Goal: Find contact information: Find contact information

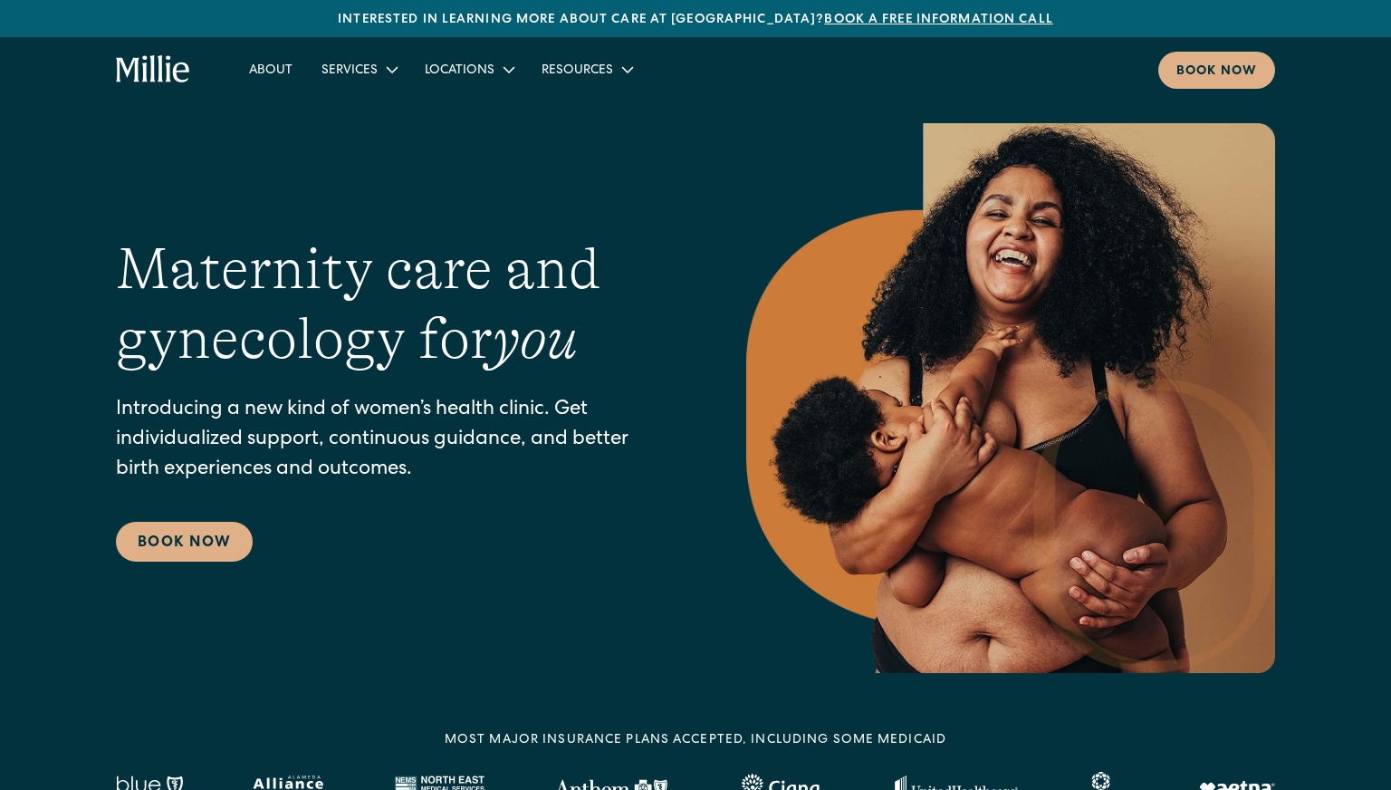
scroll to position [5, 0]
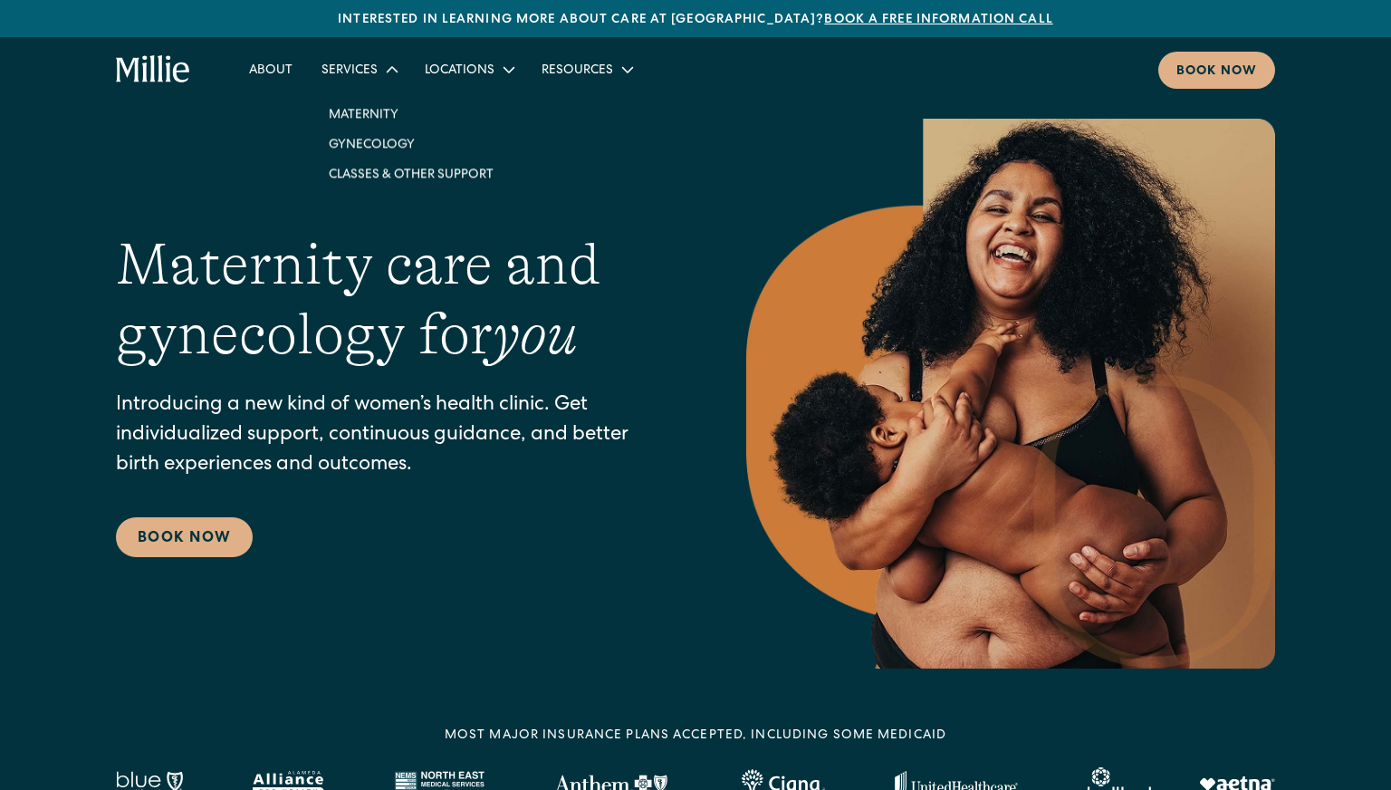
click at [393, 72] on icon at bounding box center [392, 69] width 12 height 6
click at [177, 72] on icon "home" at bounding box center [181, 72] width 16 height 20
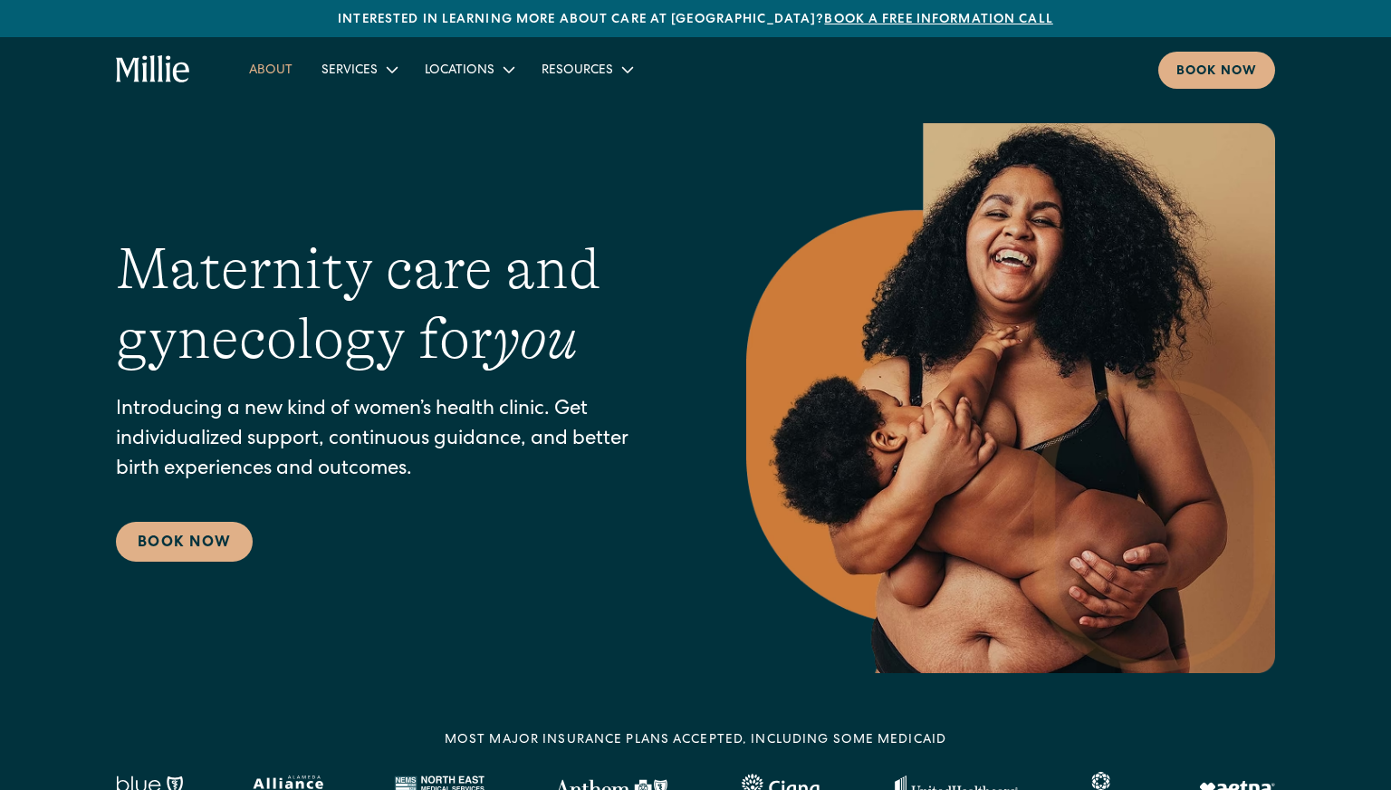
click at [285, 74] on link "About" at bounding box center [271, 69] width 72 height 30
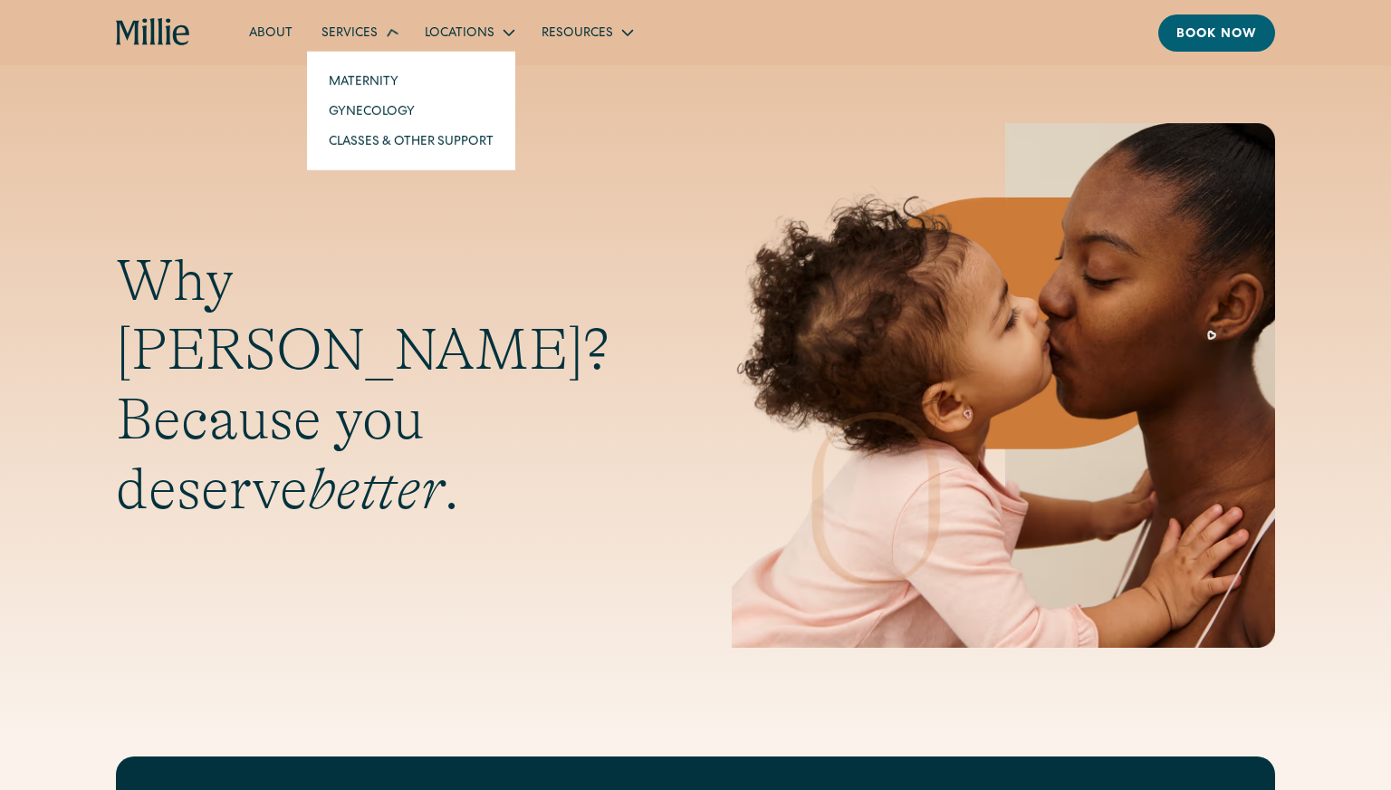
click at [382, 28] on icon at bounding box center [391, 32] width 26 height 26
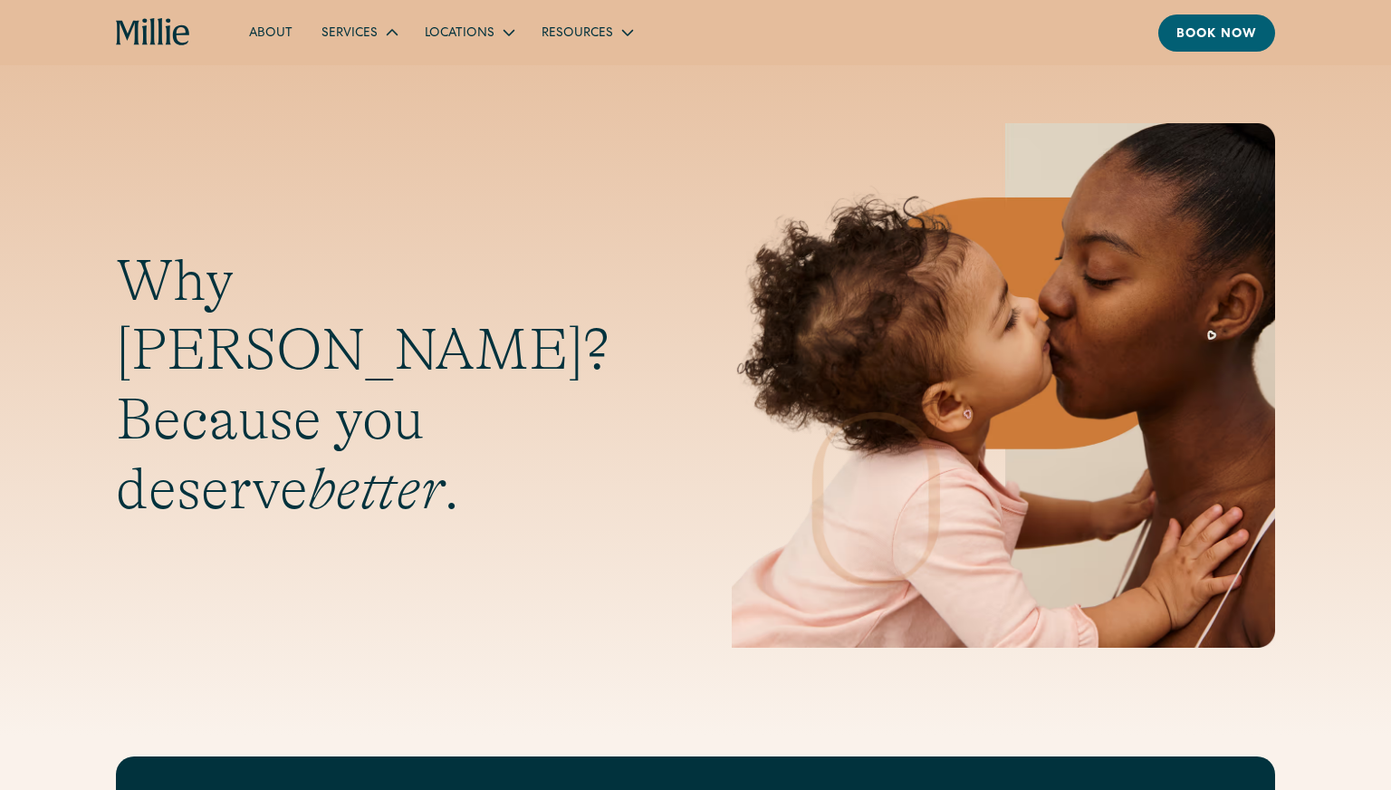
click at [360, 34] on div "Services" at bounding box center [349, 33] width 56 height 19
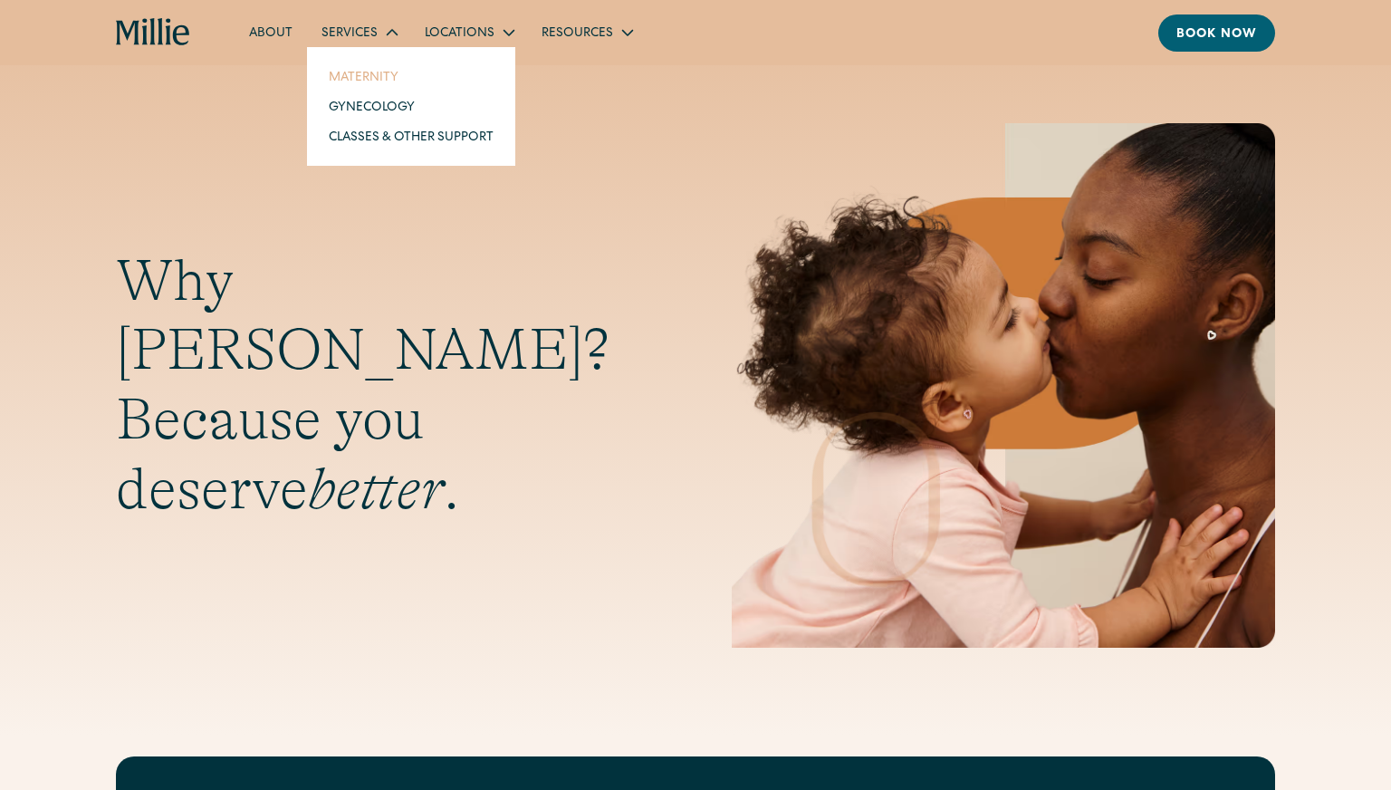
click at [369, 75] on link "Maternity" at bounding box center [411, 77] width 194 height 30
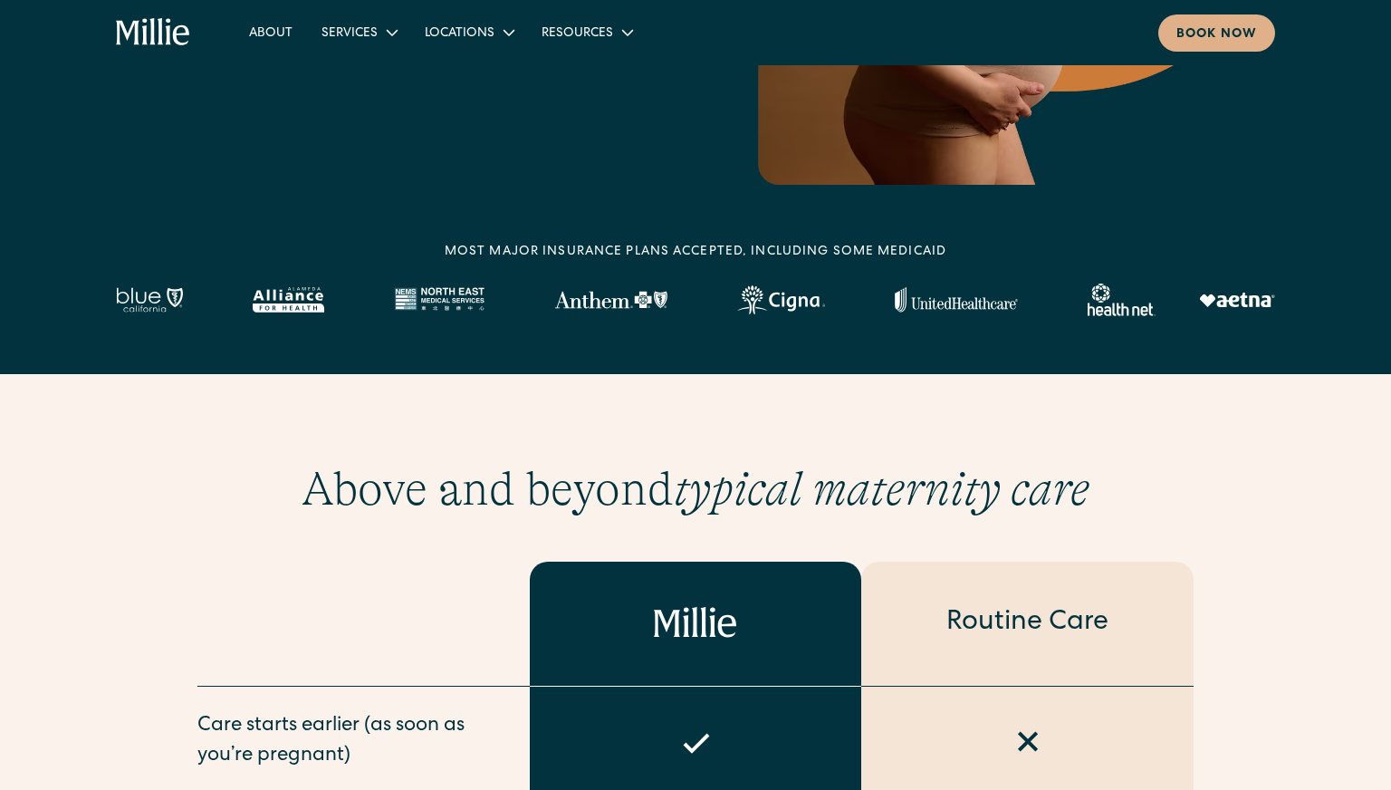
scroll to position [474, 0]
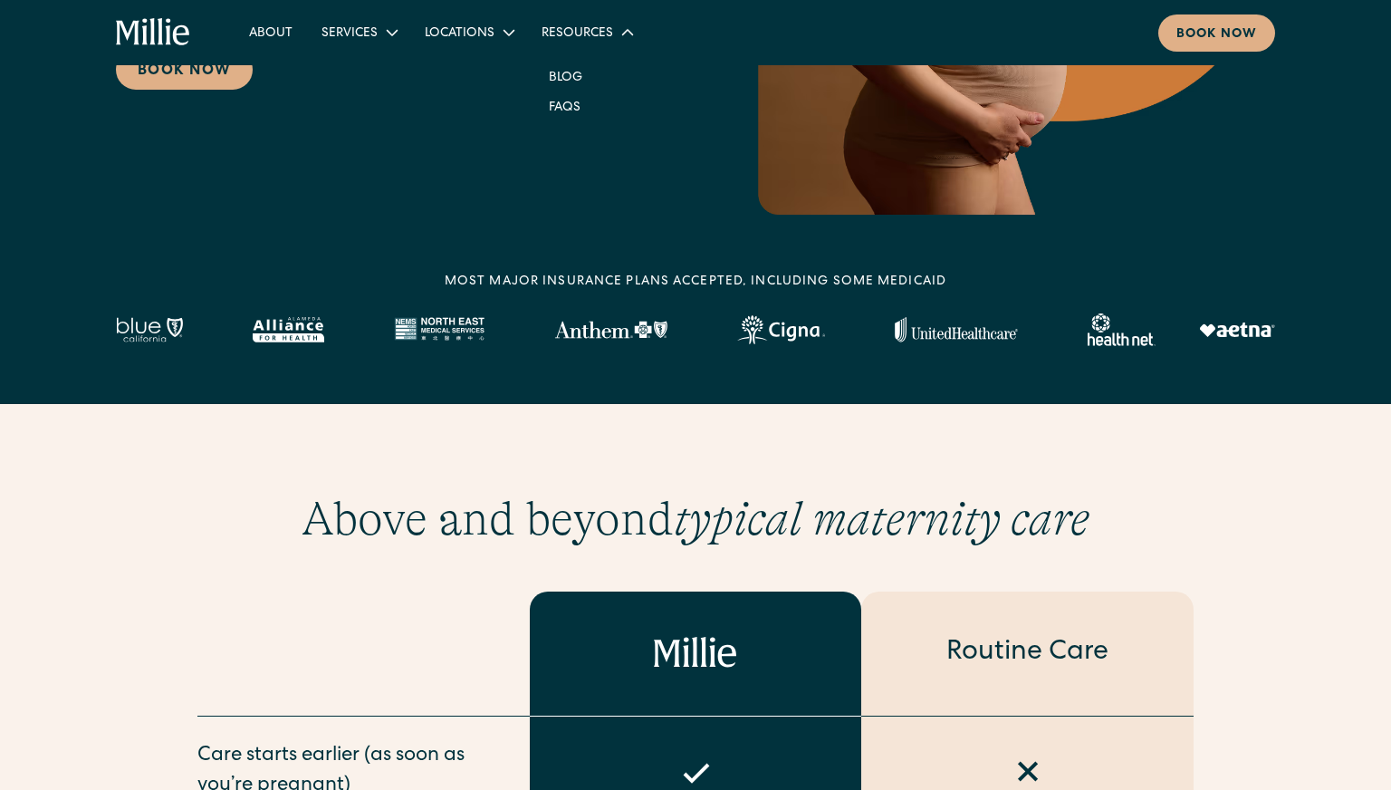
click at [590, 35] on div "Resources" at bounding box center [577, 33] width 72 height 19
click at [286, 33] on link "About" at bounding box center [271, 32] width 72 height 30
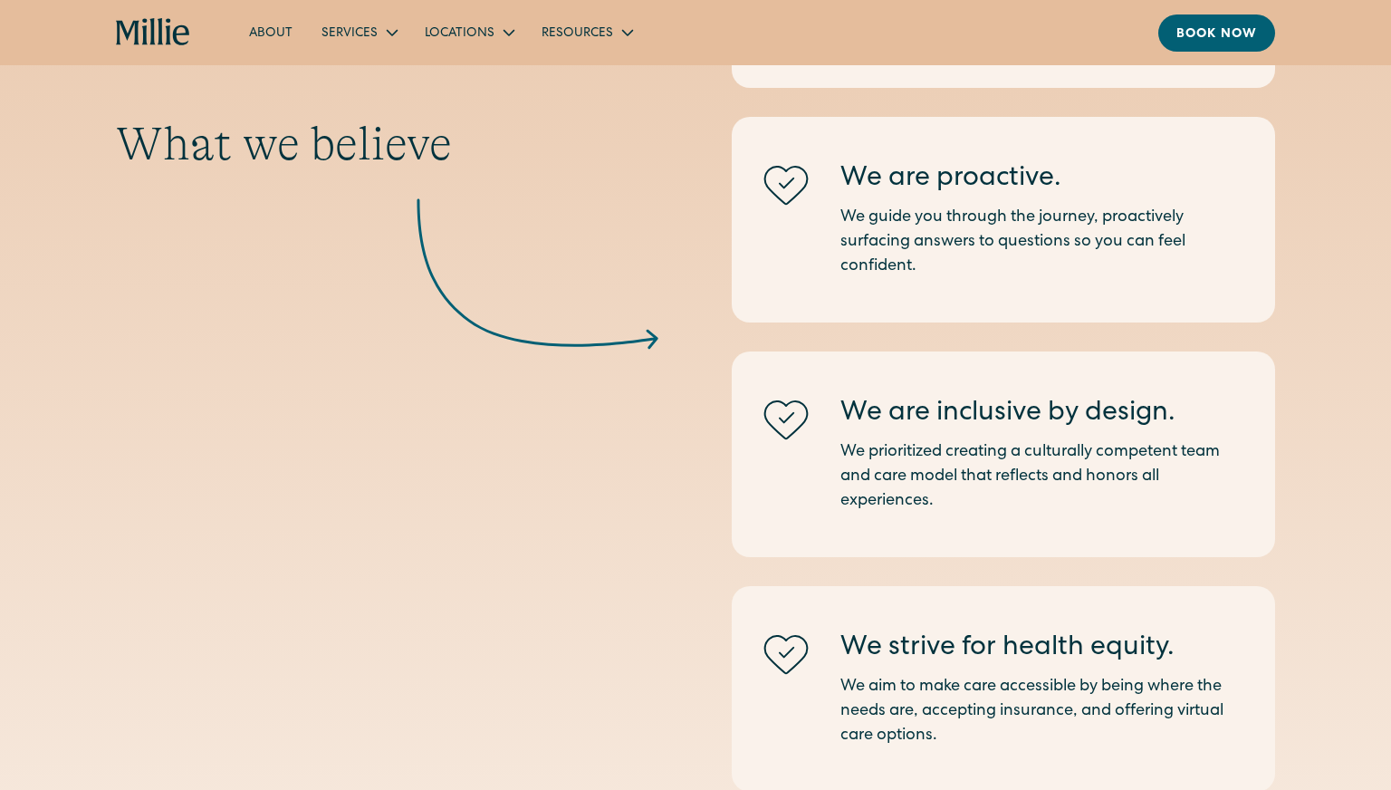
scroll to position [2005, 0]
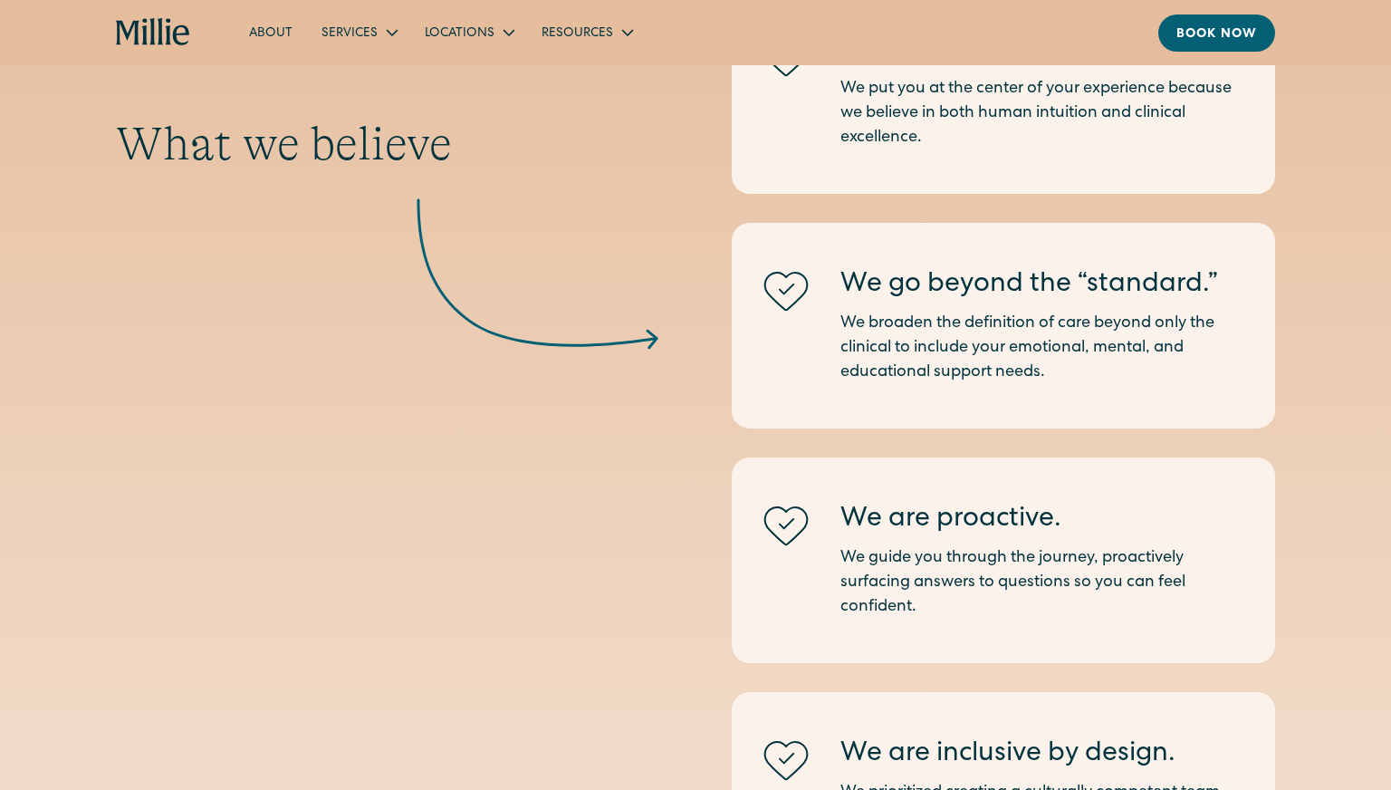
click at [368, 50] on nav "About Services Maternity Gynecology Classes & Other Support Locations Berkeley …" at bounding box center [755, 32] width 1040 height 37
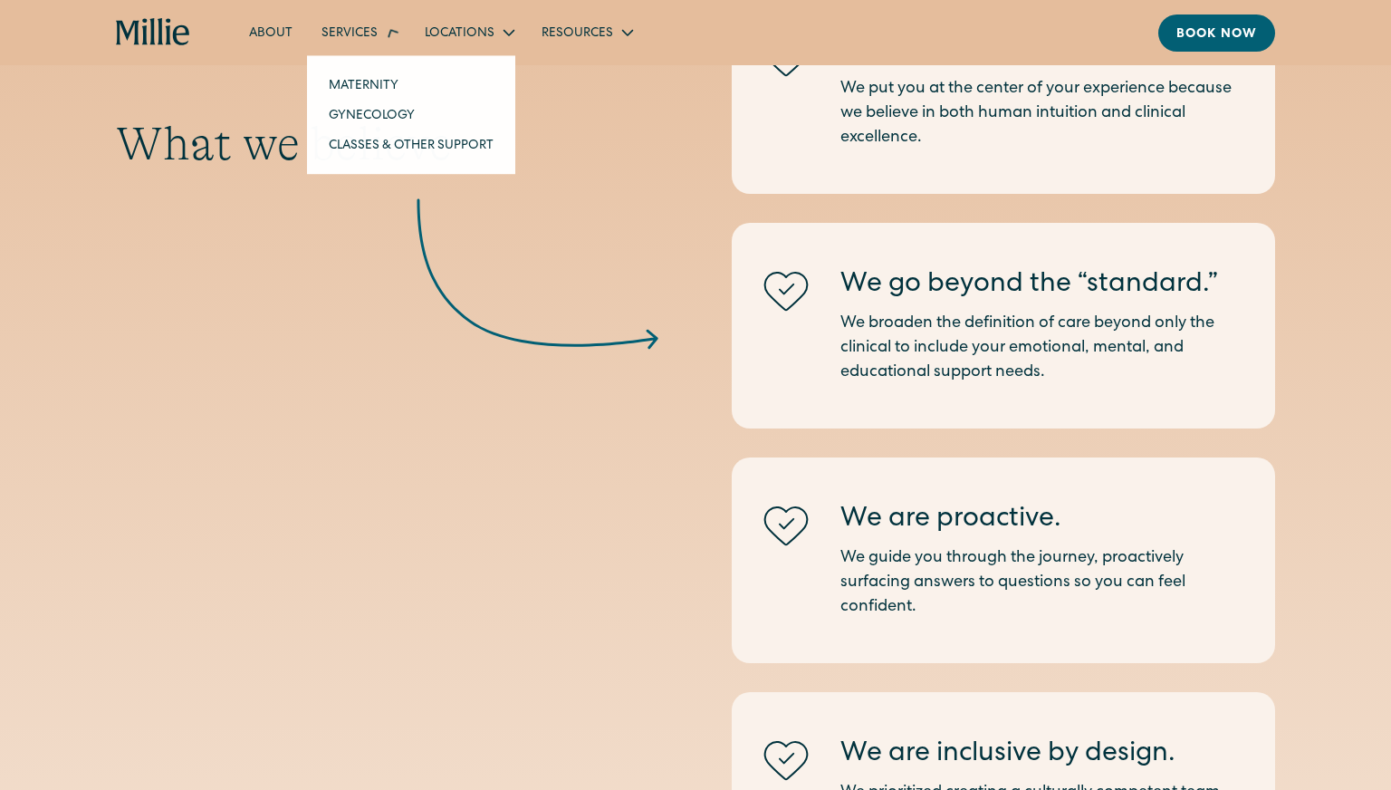
click at [368, 31] on div "Services" at bounding box center [349, 33] width 56 height 19
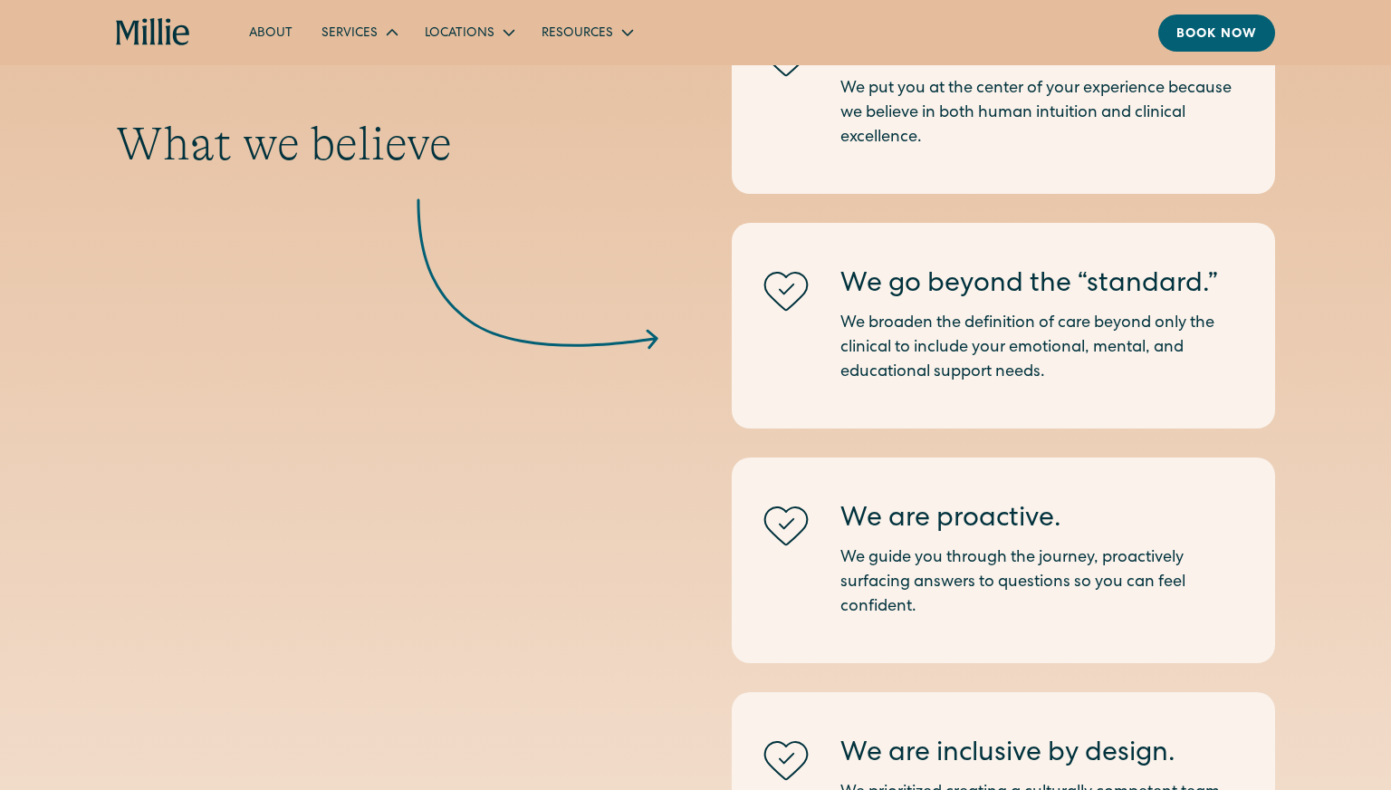
click at [368, 32] on div "Services" at bounding box center [349, 33] width 56 height 19
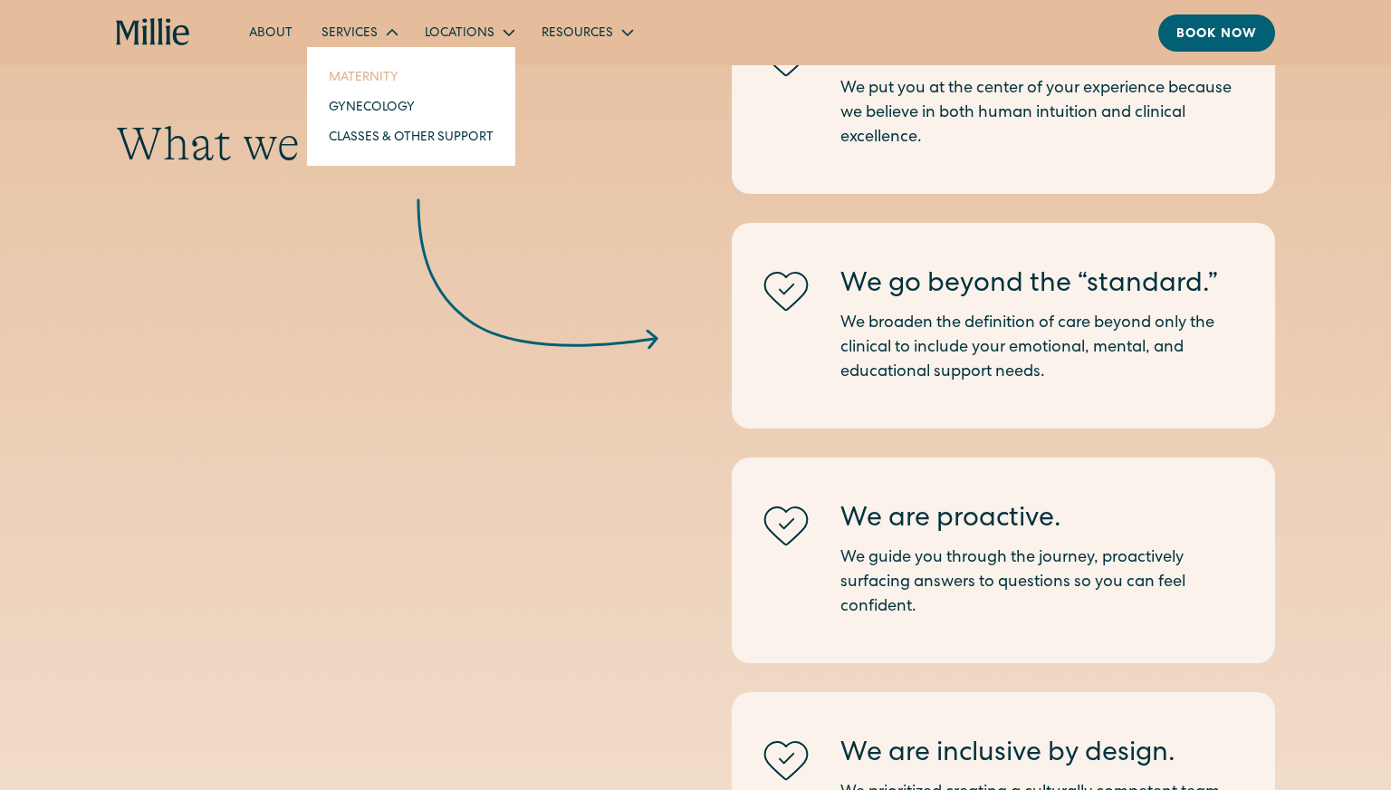
click at [373, 82] on link "Maternity" at bounding box center [411, 77] width 194 height 30
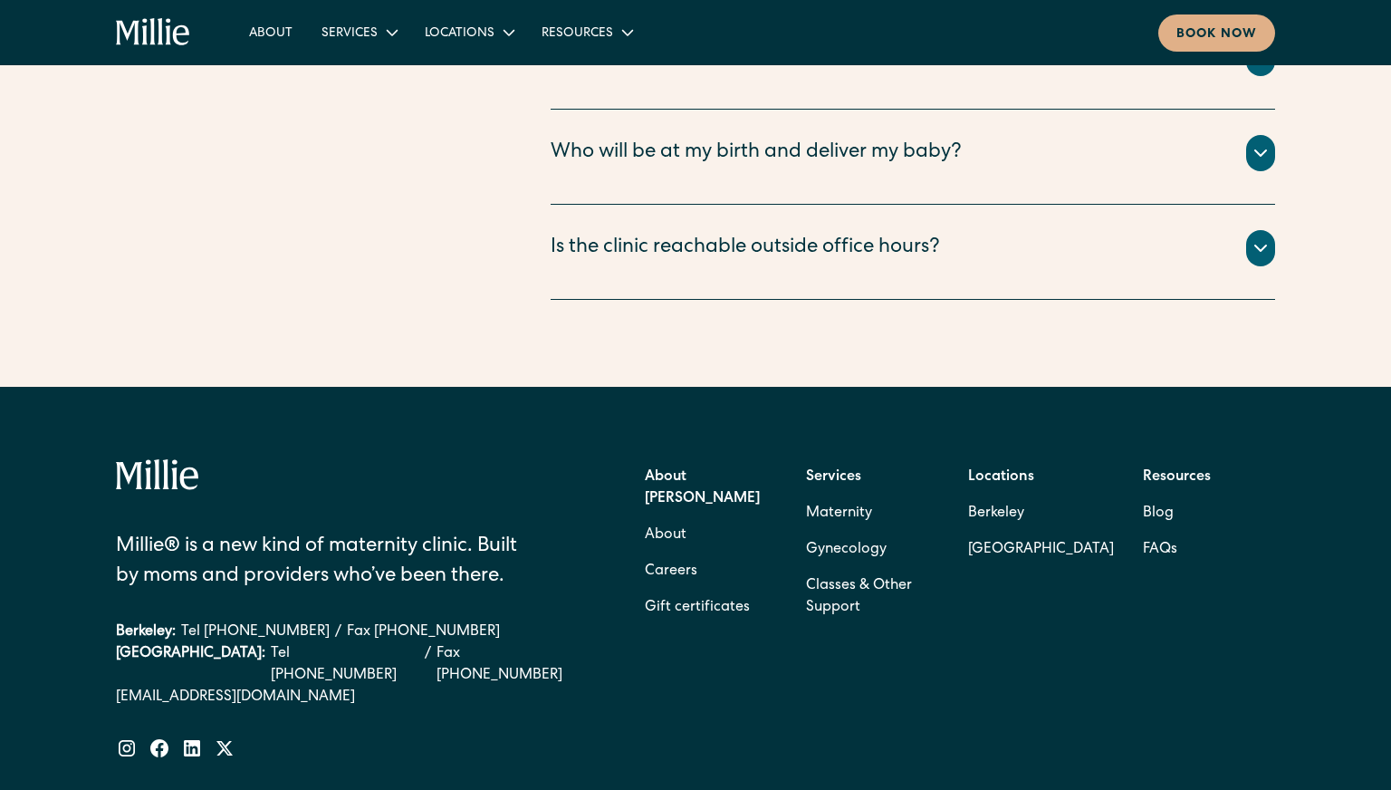
scroll to position [6938, 0]
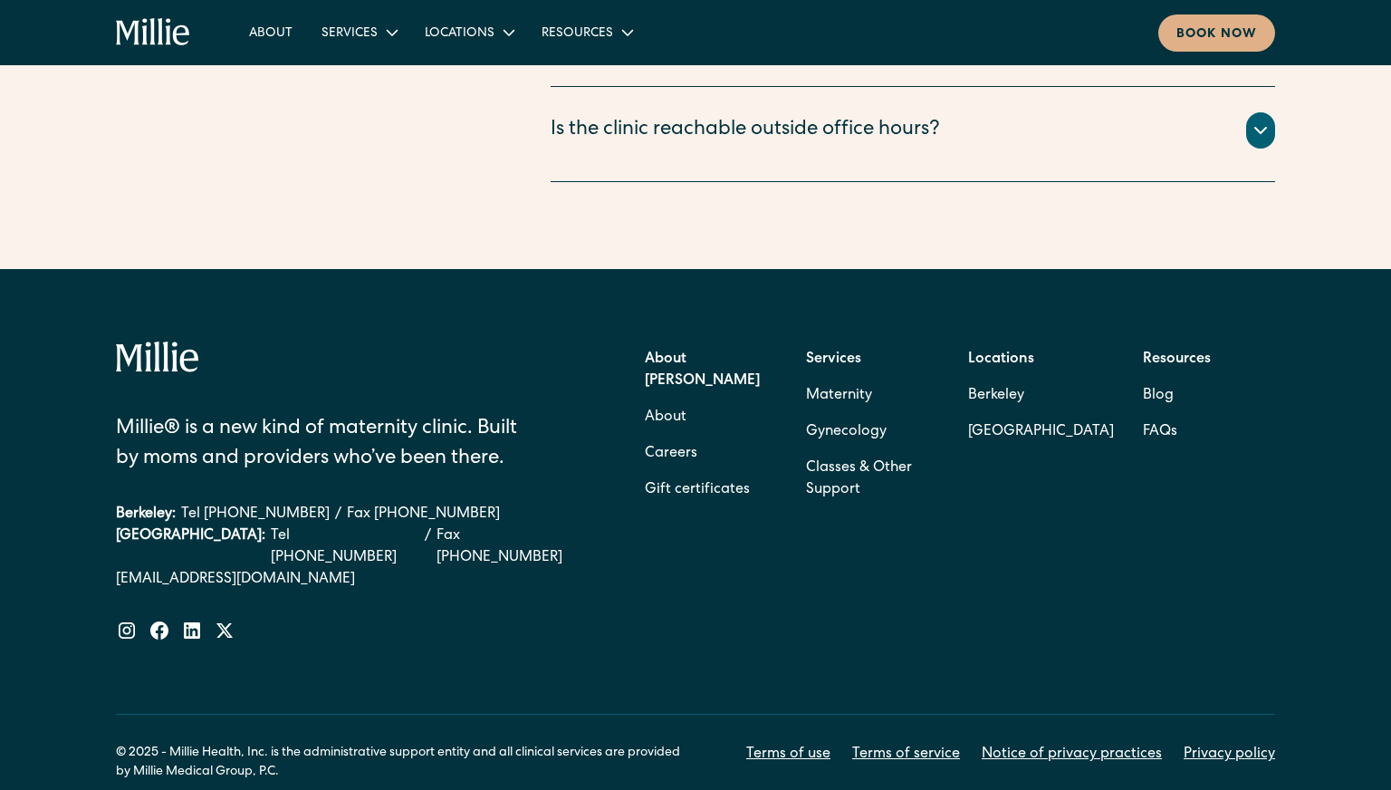
click at [1174, 352] on strong "Resources" at bounding box center [1177, 359] width 68 height 14
click at [1151, 352] on strong "Resources" at bounding box center [1177, 359] width 68 height 14
click at [1152, 352] on strong "Resources" at bounding box center [1177, 359] width 68 height 14
click at [671, 399] on link "About" at bounding box center [666, 417] width 42 height 36
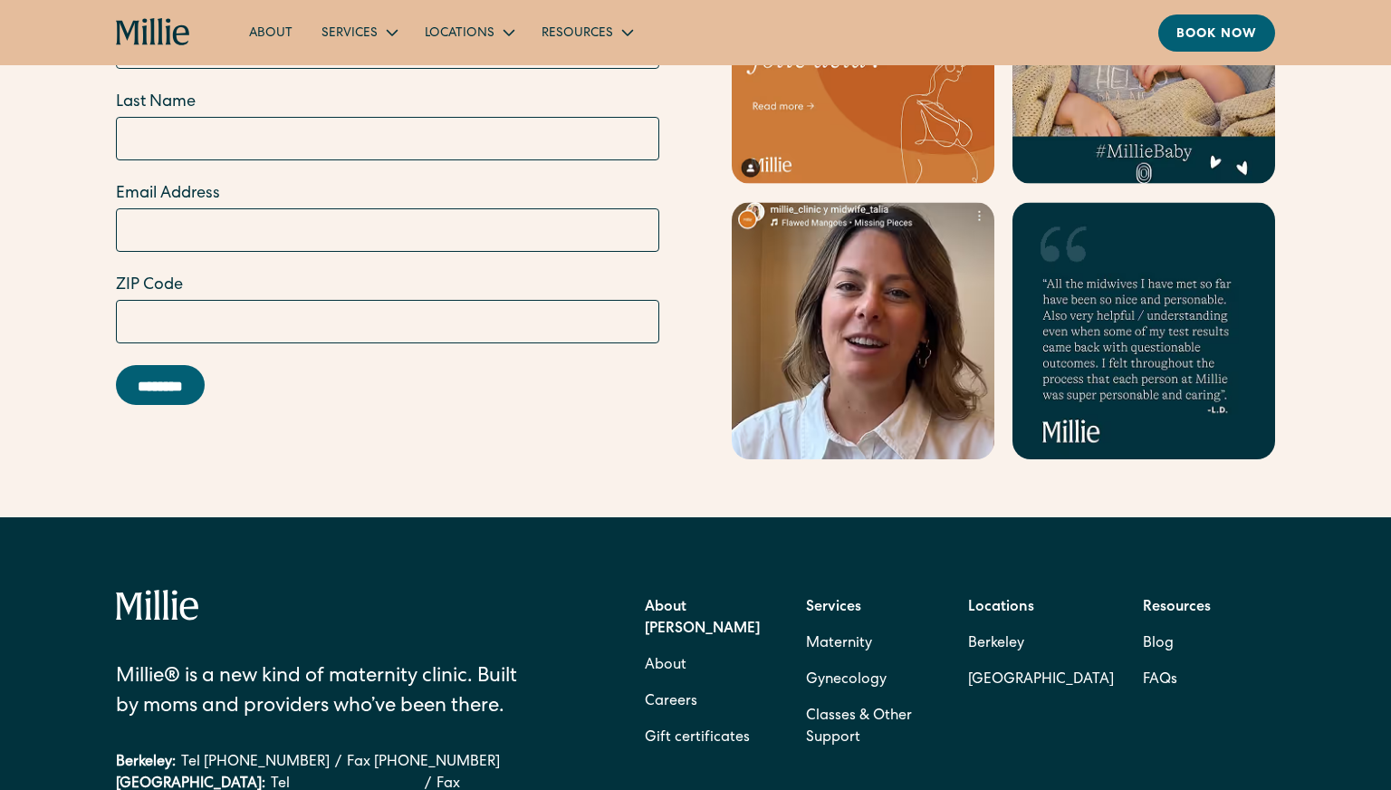
scroll to position [5496, 0]
click at [842, 599] on strong "Services" at bounding box center [833, 606] width 55 height 14
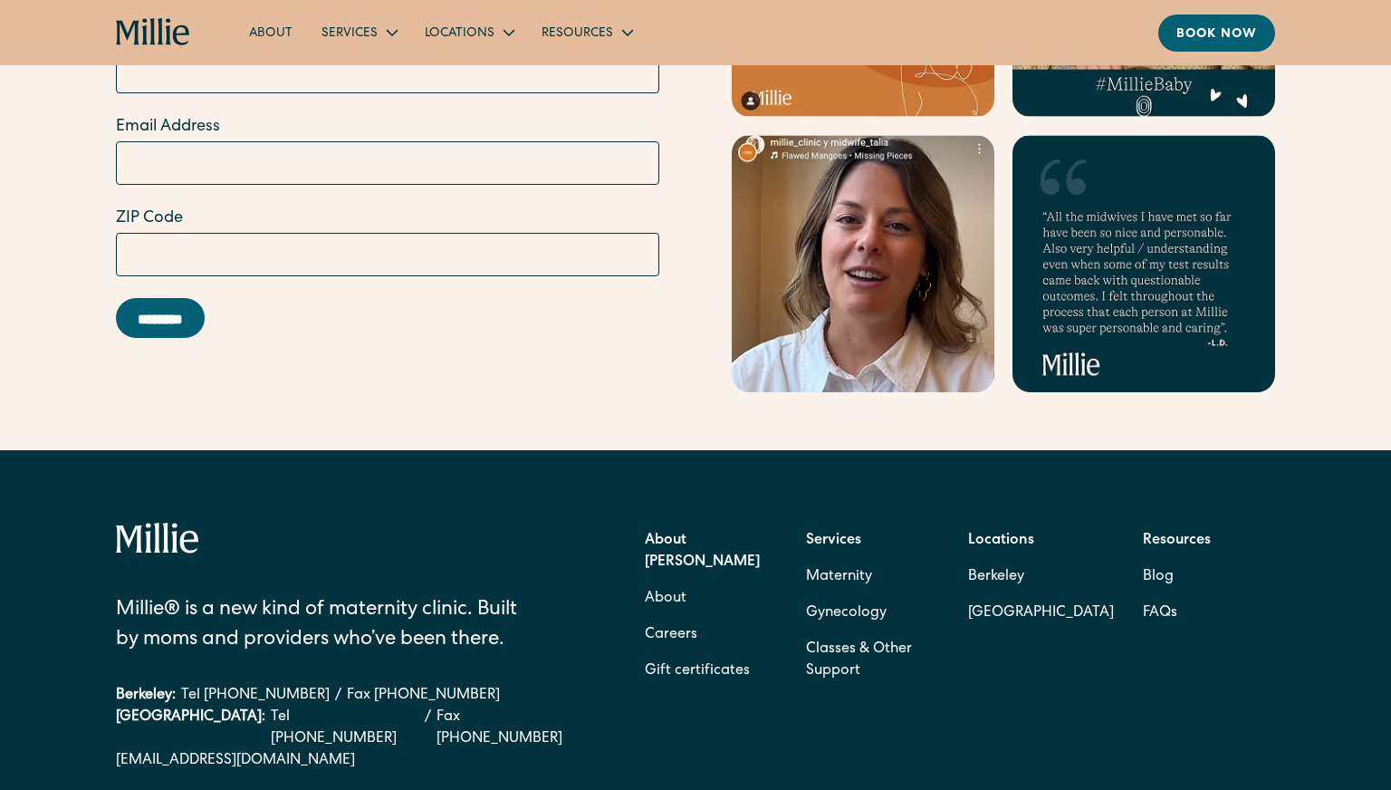
scroll to position [5565, 0]
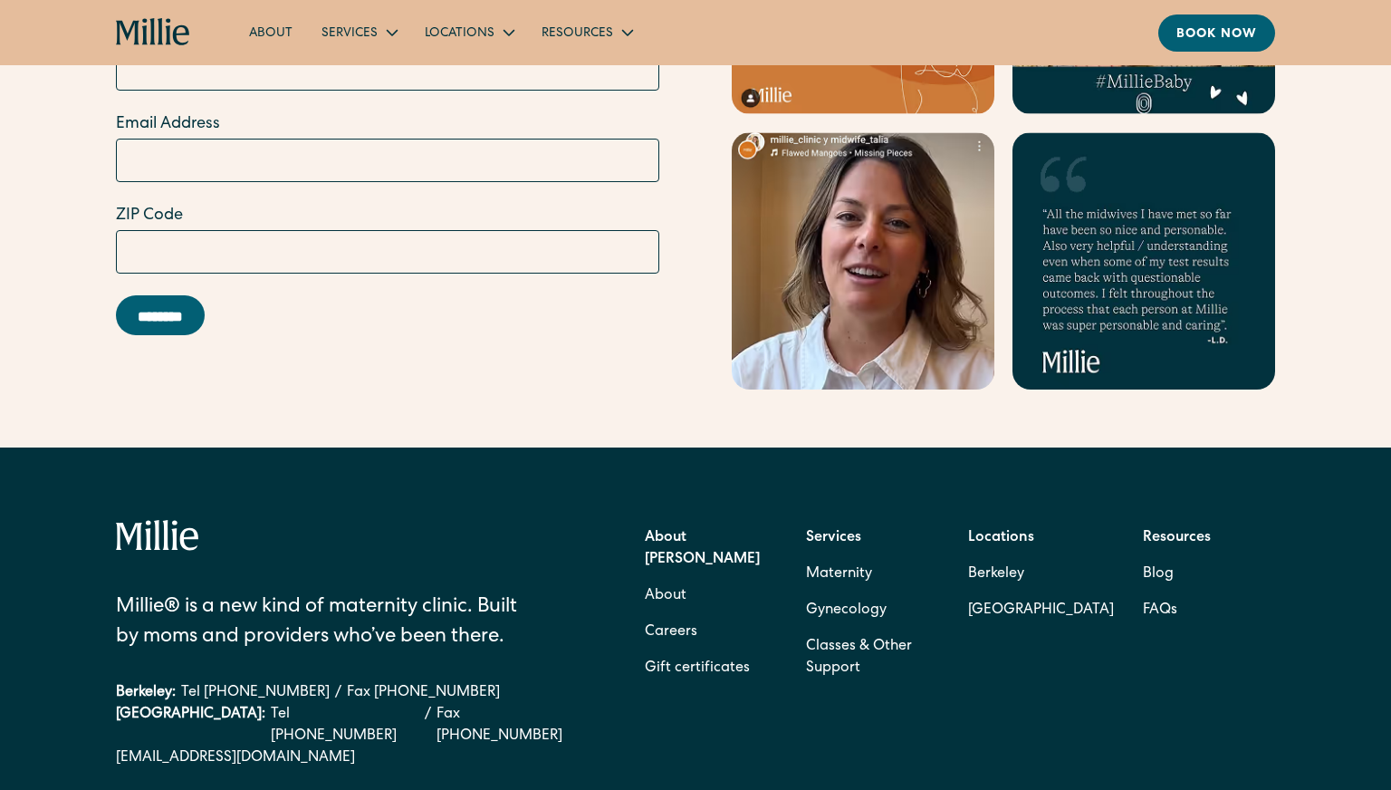
click at [293, 682] on link "Tel [PHONE_NUMBER]" at bounding box center [255, 693] width 149 height 22
